Goal: Task Accomplishment & Management: Use online tool/utility

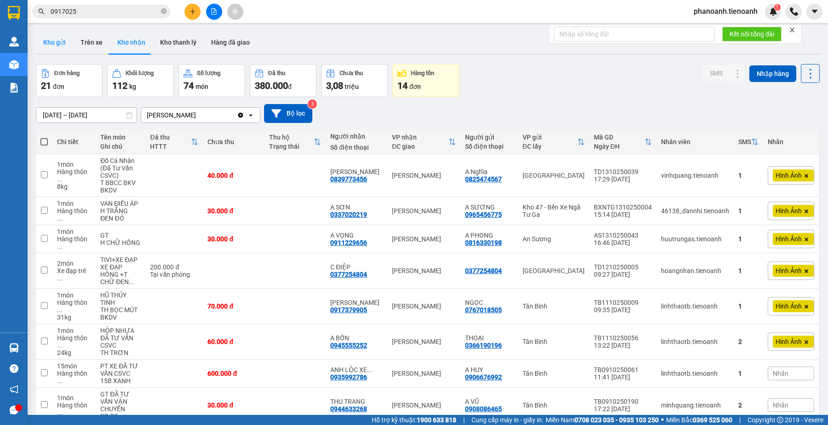
click at [61, 38] on button "Kho gửi" at bounding box center [54, 42] width 37 height 22
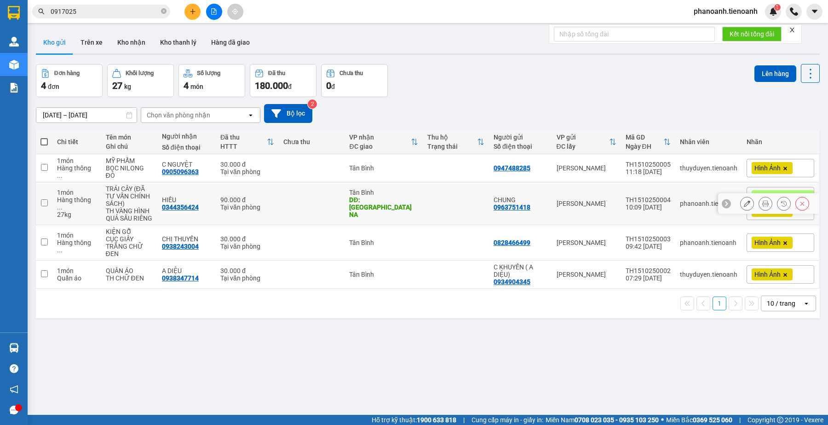
click at [87, 205] on div "Hàng thông ..." at bounding box center [77, 203] width 40 height 15
checkbox input "true"
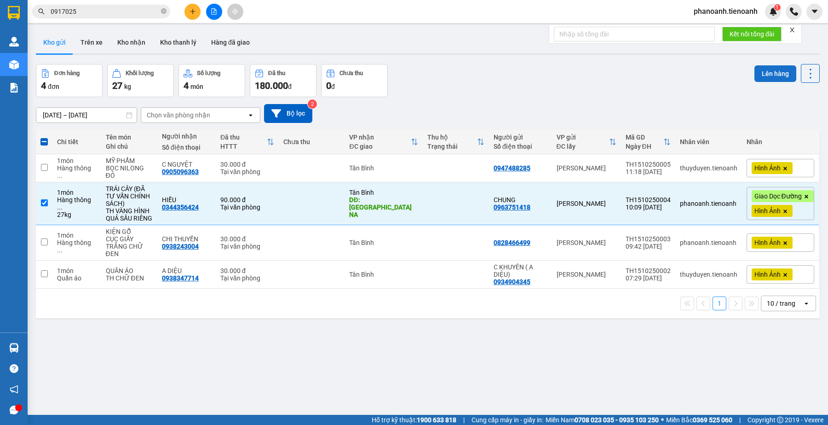
click at [761, 72] on button "Lên hàng" at bounding box center [776, 73] width 42 height 17
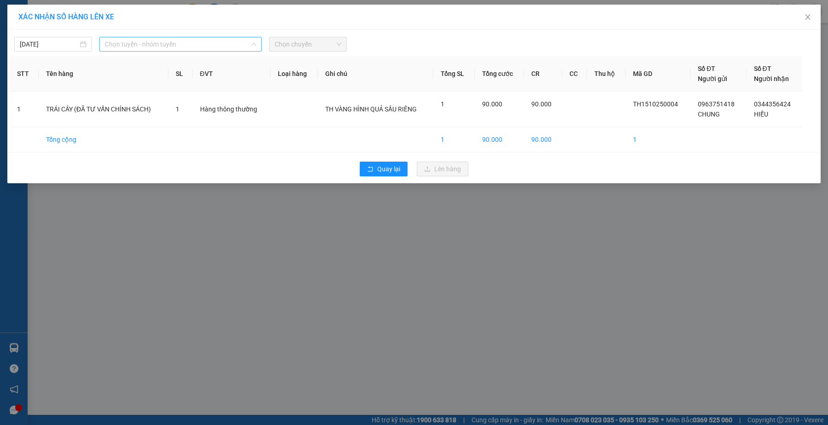
click at [173, 45] on span "Chọn tuyến - nhóm tuyến" at bounding box center [181, 44] width 152 height 14
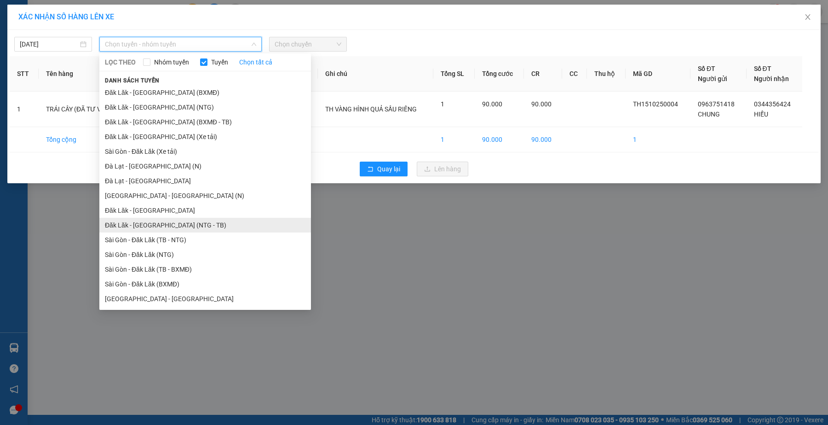
click at [208, 226] on li "Đăk Lăk - [GEOGRAPHIC_DATA] (NTG - TB)" at bounding box center [205, 225] width 212 height 15
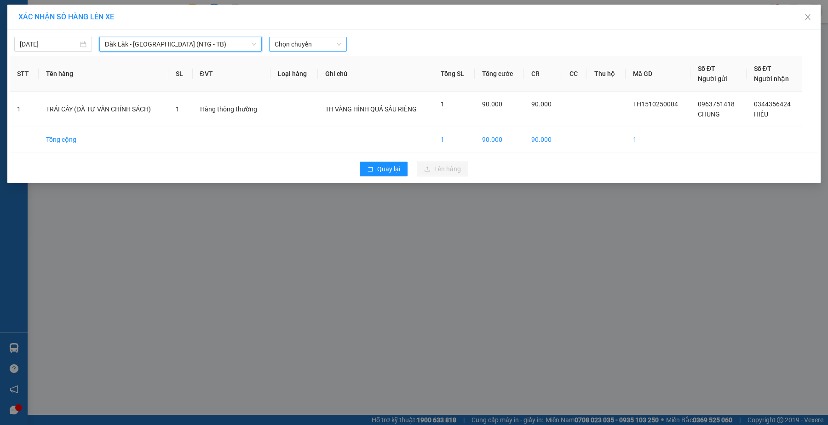
click at [311, 50] on span "Chọn chuyến" at bounding box center [308, 44] width 67 height 14
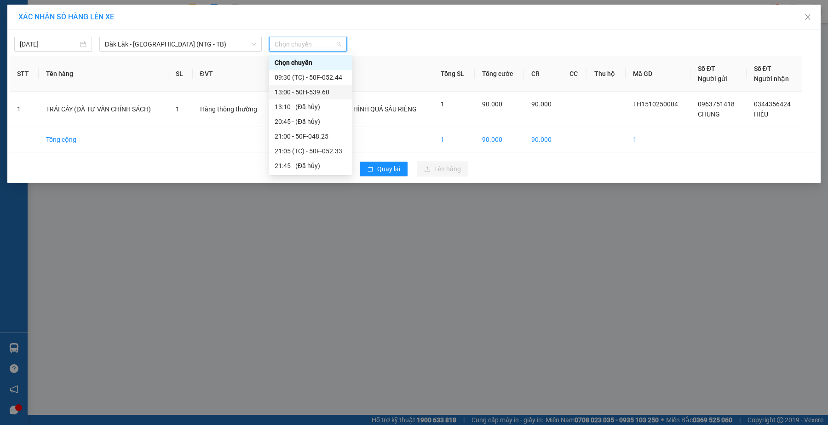
click at [329, 93] on div "13:00 - 50H-539.60" at bounding box center [311, 92] width 72 height 10
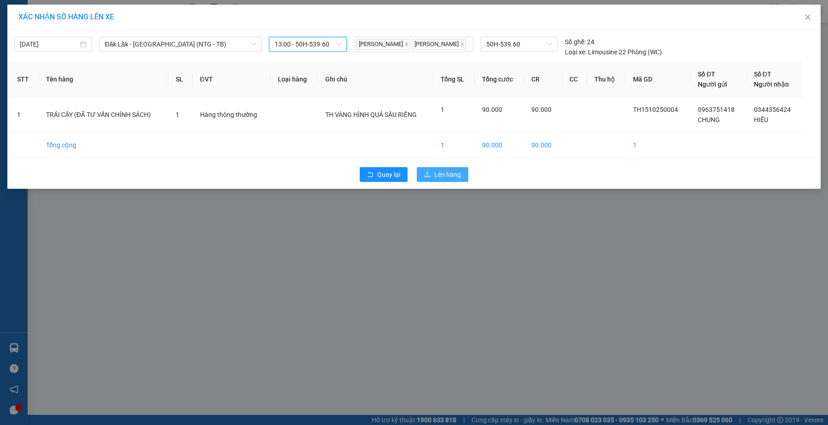
click at [466, 173] on button "Lên hàng" at bounding box center [443, 174] width 52 height 15
